Goal: Navigation & Orientation: Find specific page/section

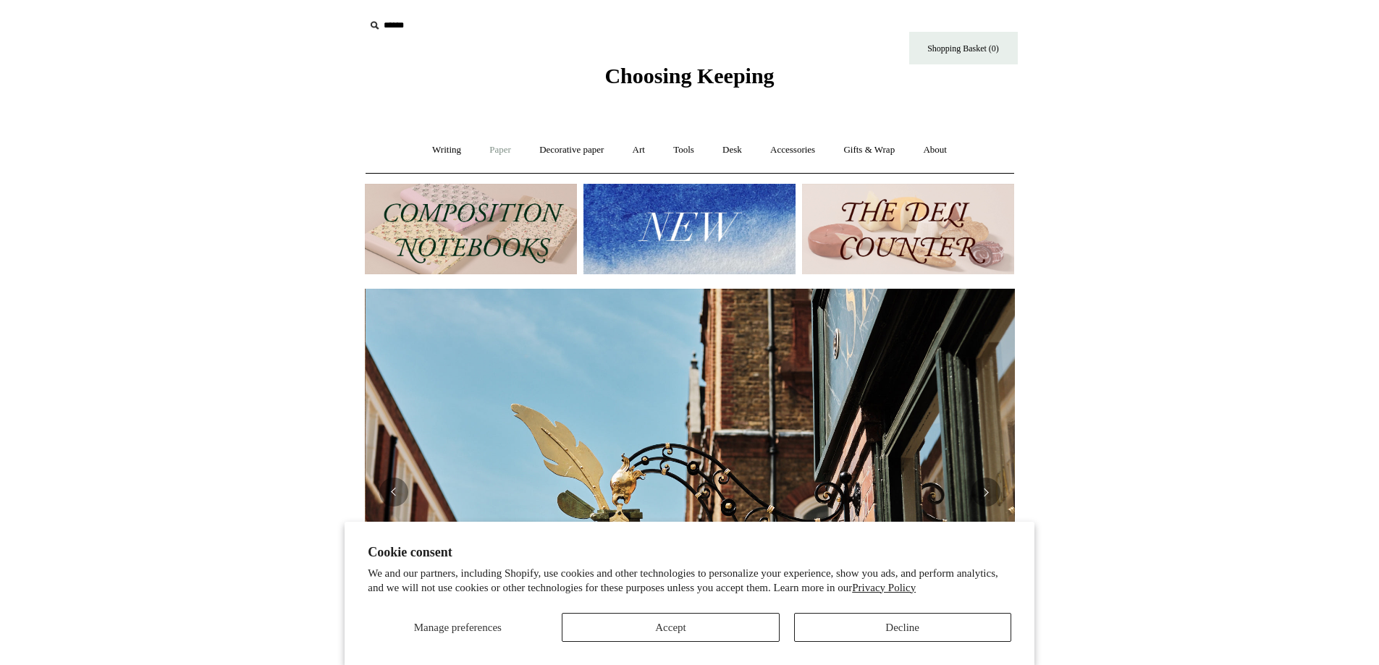
scroll to position [0, 650]
click at [431, 150] on link "Writing +" at bounding box center [446, 150] width 55 height 38
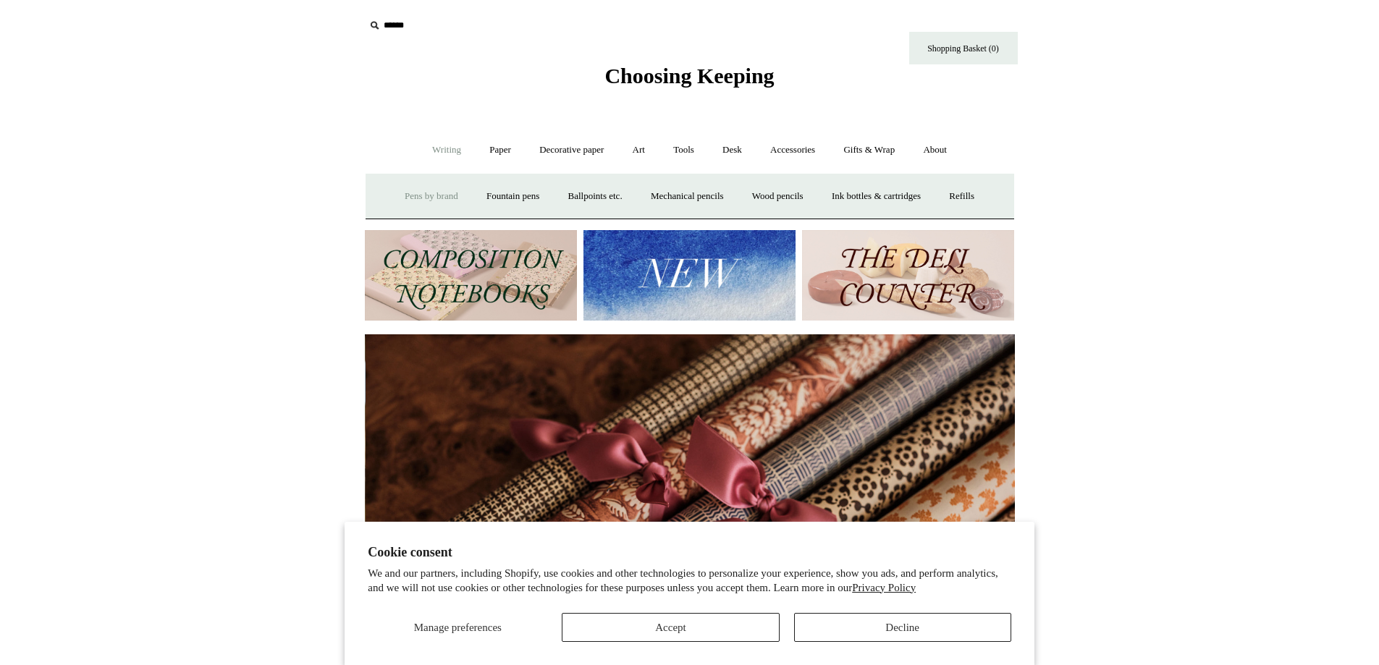
scroll to position [0, 1301]
click at [498, 150] on link "Paper +" at bounding box center [500, 150] width 48 height 38
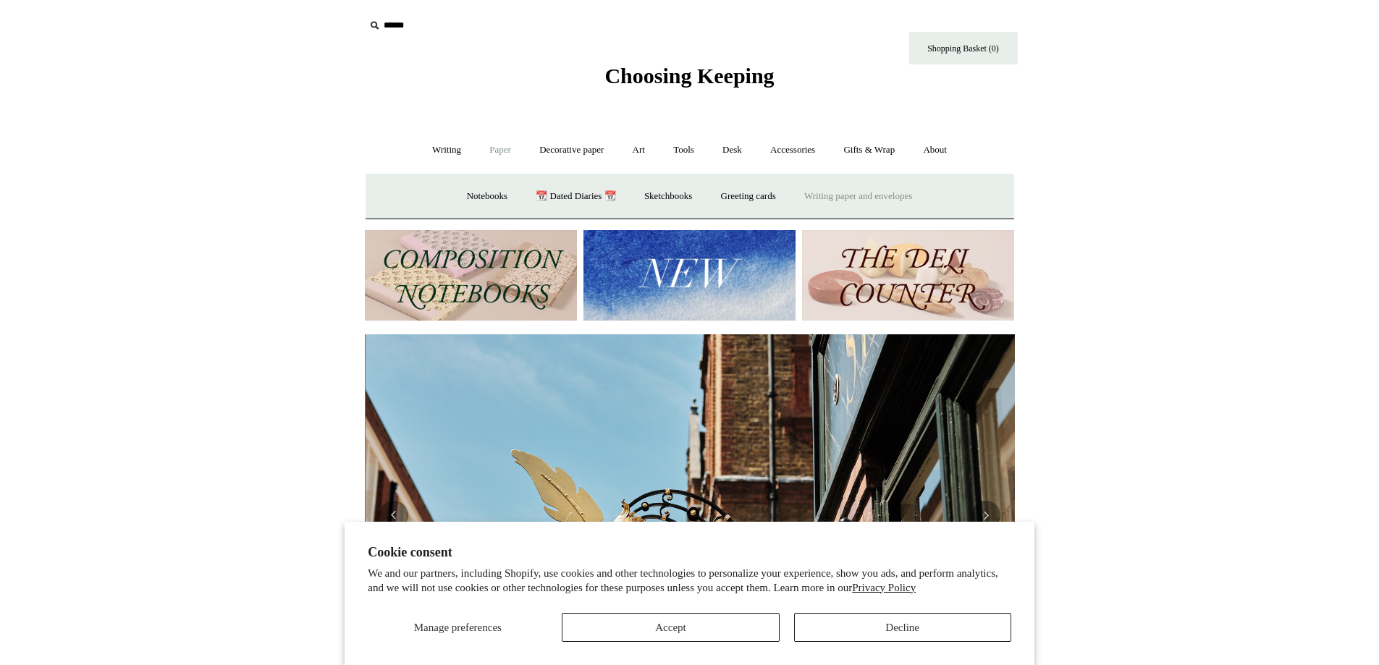
scroll to position [0, 650]
click at [893, 198] on link "Writing paper and envelopes +" at bounding box center [858, 196] width 134 height 38
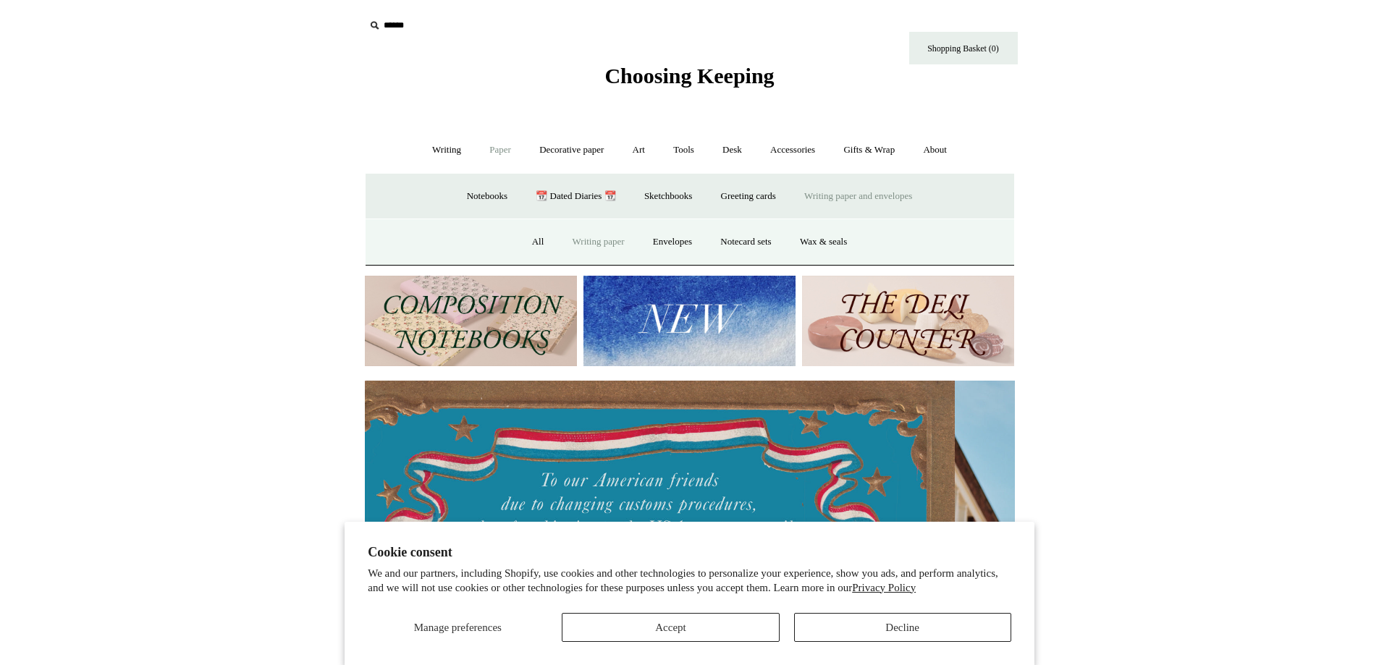
scroll to position [0, 0]
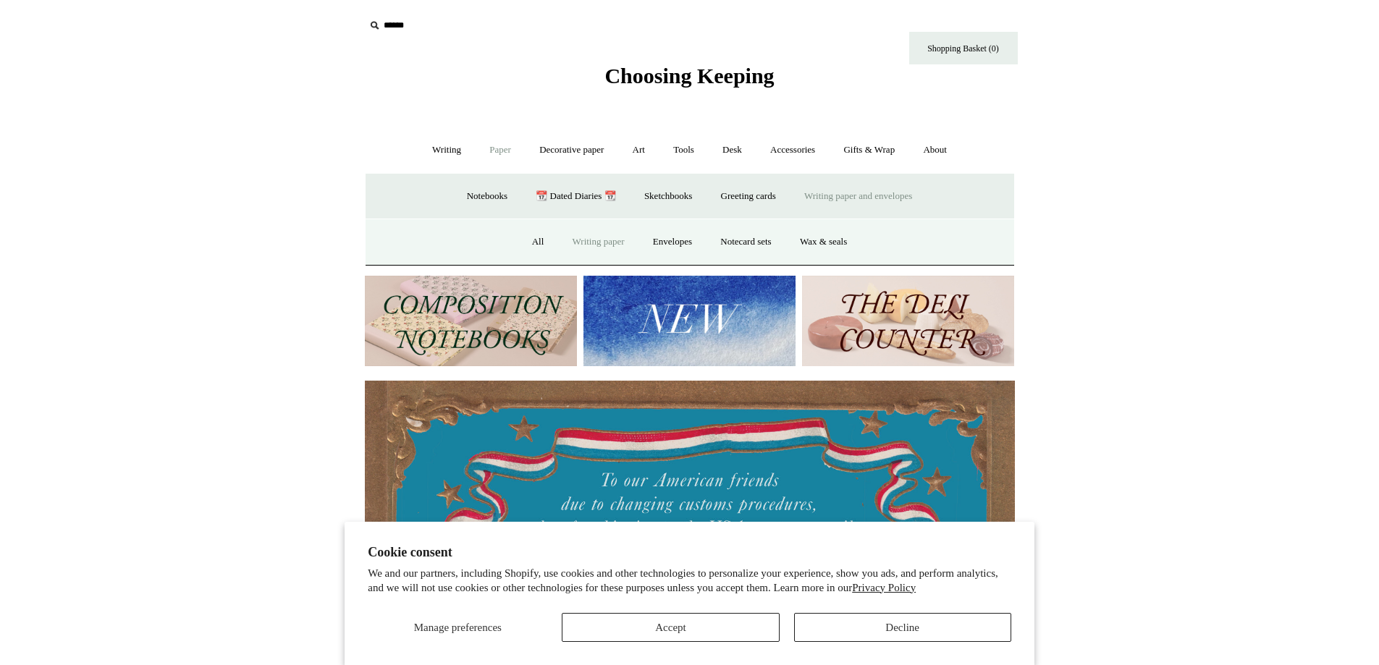
click at [578, 251] on link "Writing paper" at bounding box center [599, 242] width 78 height 38
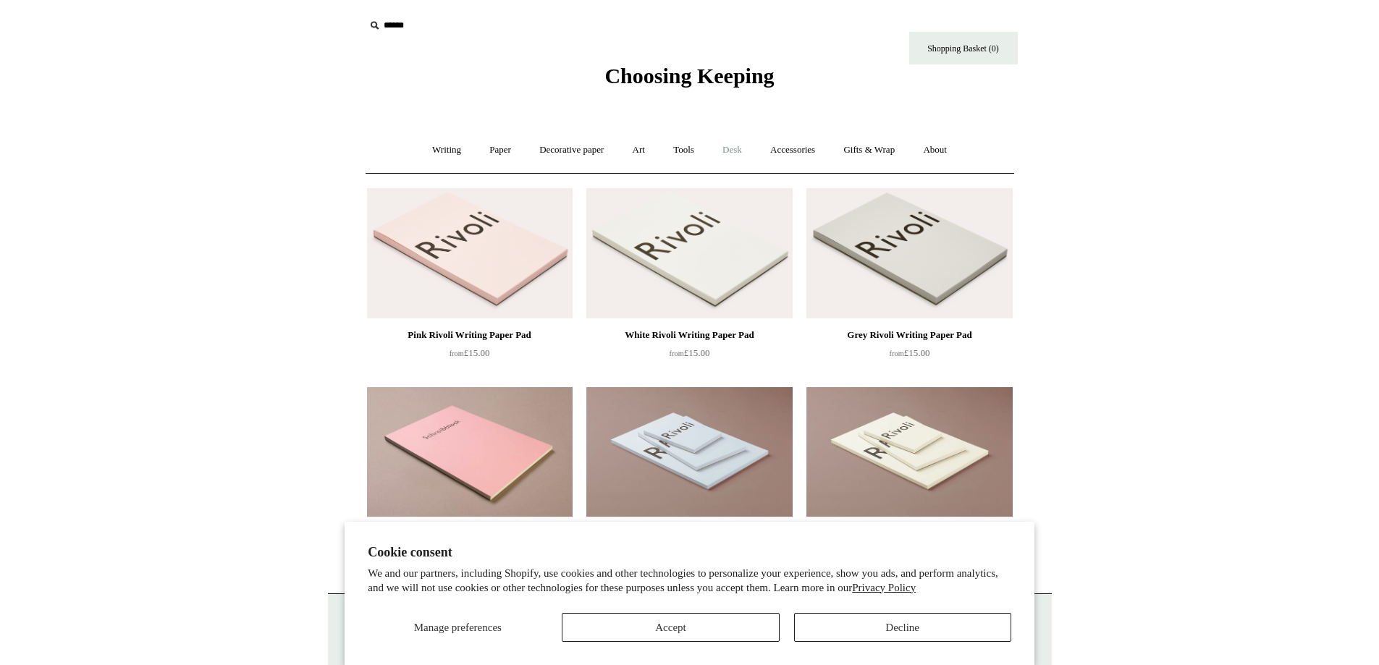
click at [740, 154] on link "Desk +" at bounding box center [733, 150] width 46 height 38
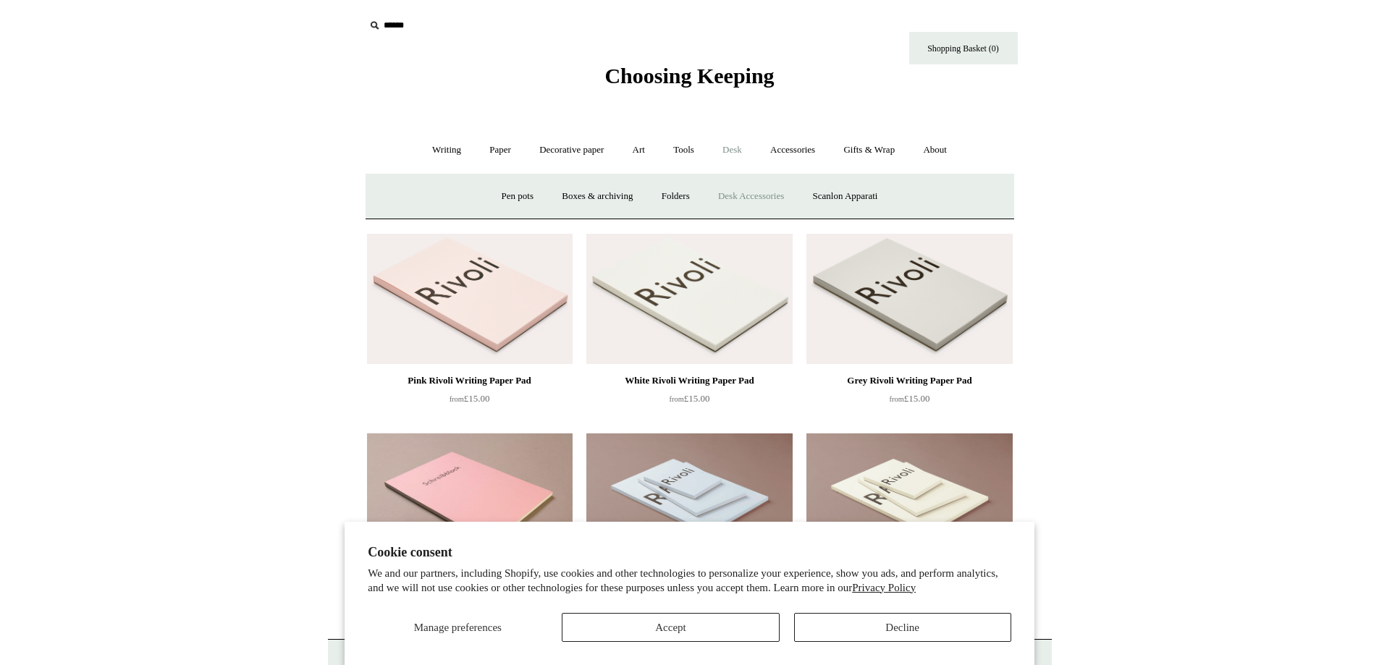
click at [778, 197] on link "Desk Accessories" at bounding box center [751, 196] width 92 height 38
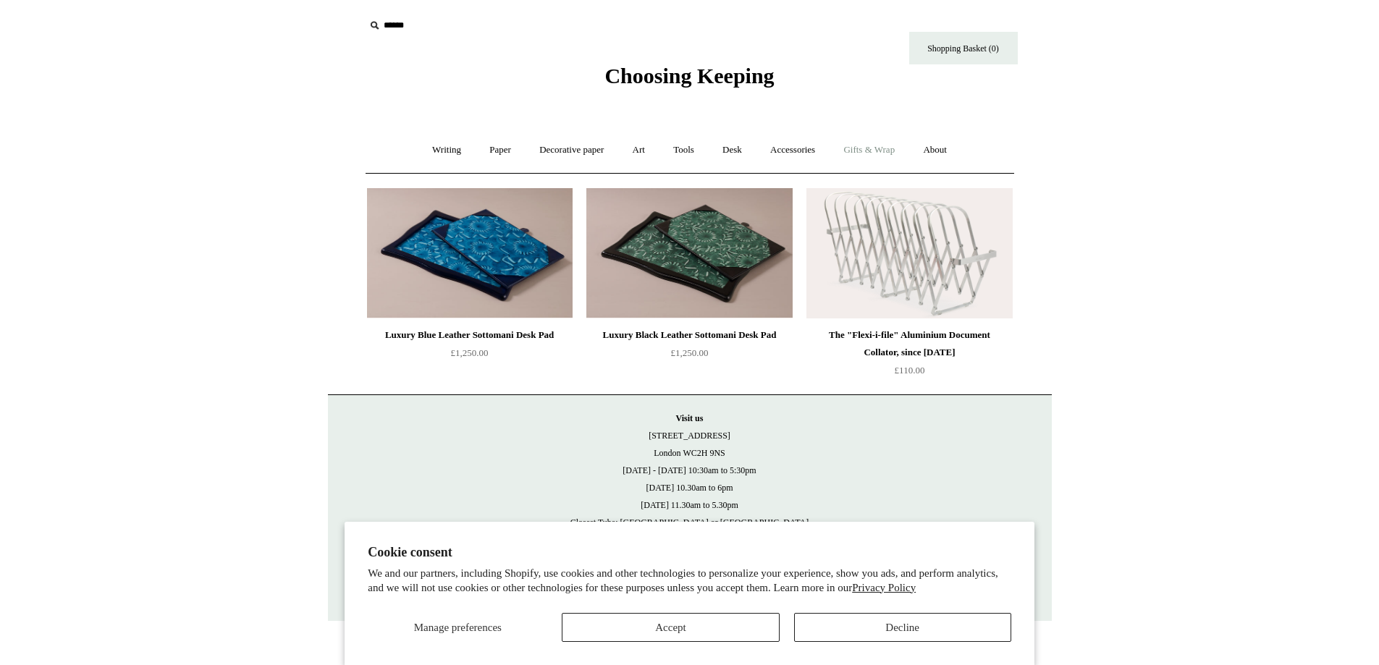
click at [886, 158] on link "Gifts & Wrap +" at bounding box center [869, 150] width 77 height 38
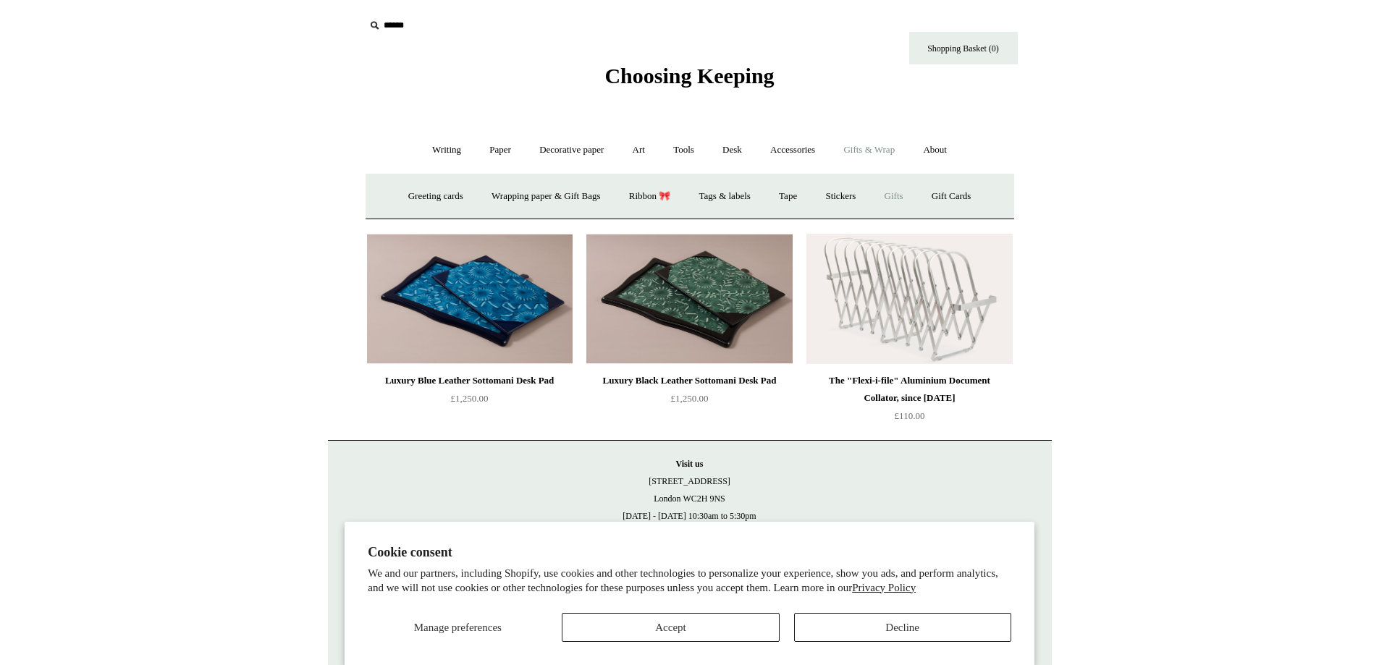
click at [901, 196] on link "Gifts +" at bounding box center [894, 196] width 45 height 38
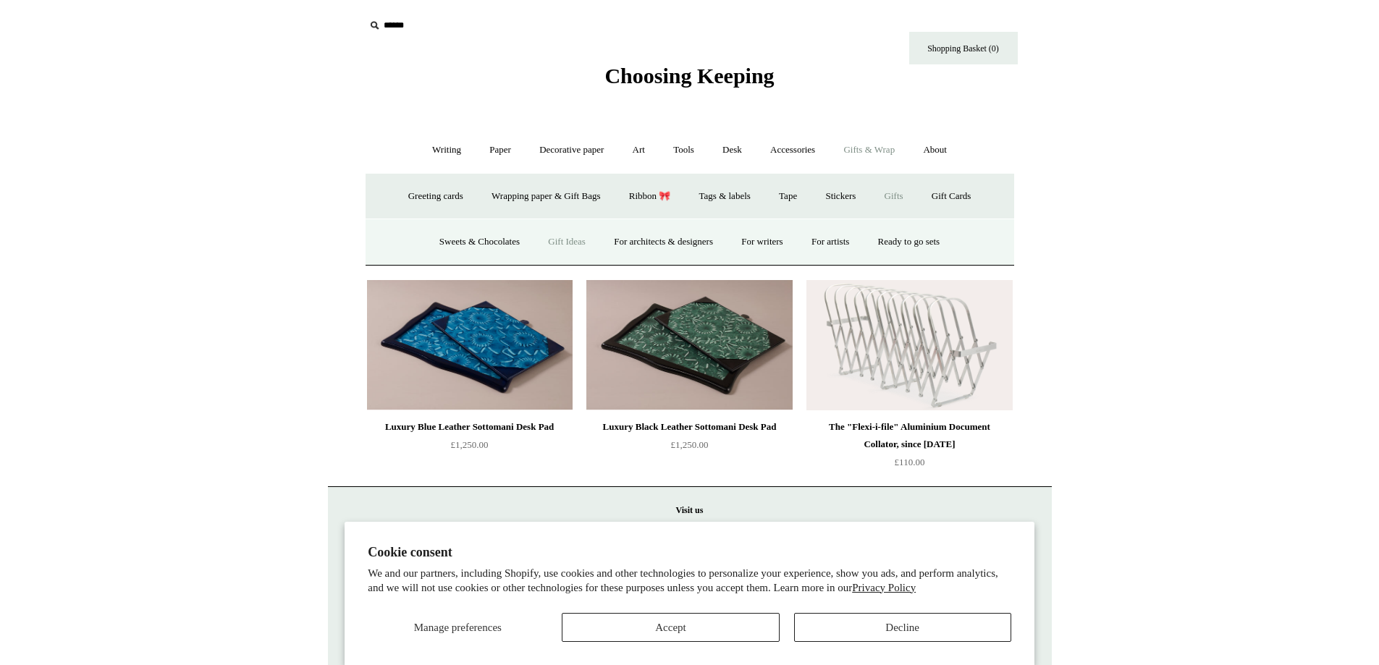
click at [562, 246] on link "Gift Ideas" at bounding box center [567, 242] width 64 height 38
